Goal: Find specific page/section: Find specific page/section

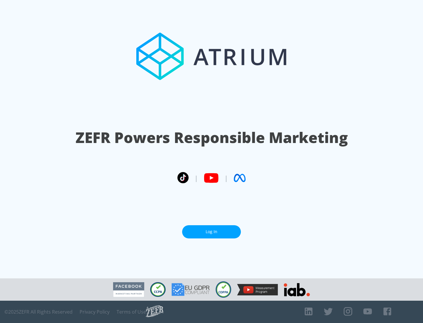
click at [212, 232] on link "Log In" at bounding box center [211, 231] width 59 height 13
